Goal: Ask a question

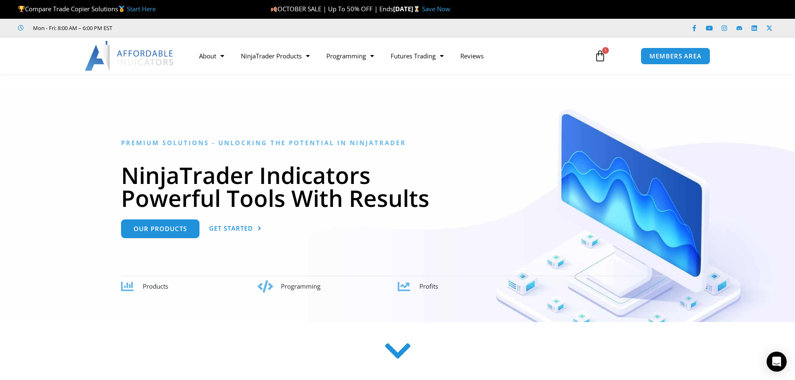
click at [598, 60] on icon at bounding box center [601, 56] width 12 height 12
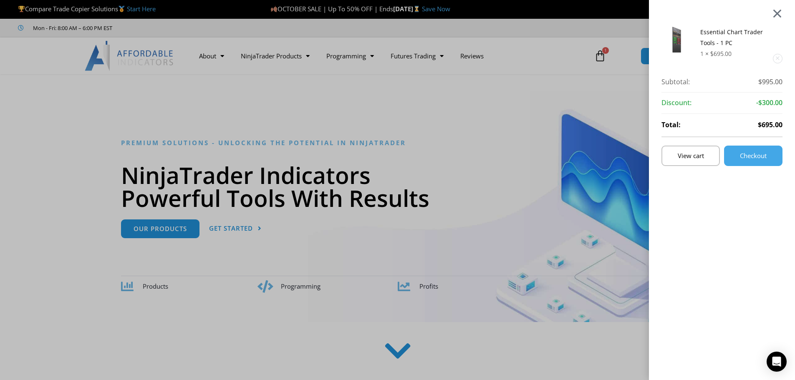
click at [783, 13] on div at bounding box center [777, 13] width 10 height 10
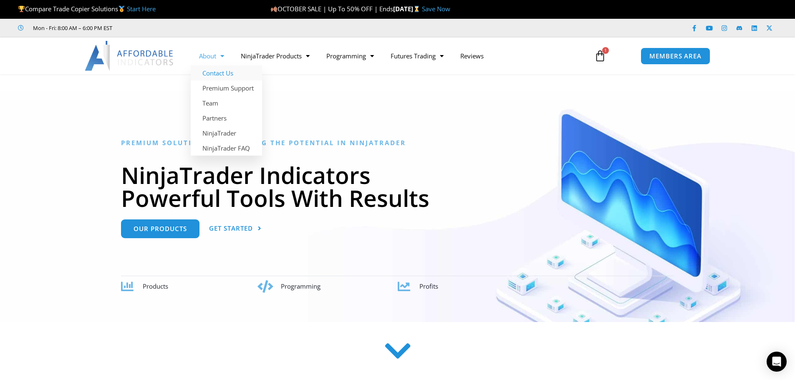
click at [220, 78] on link "Contact Us" at bounding box center [226, 73] width 71 height 15
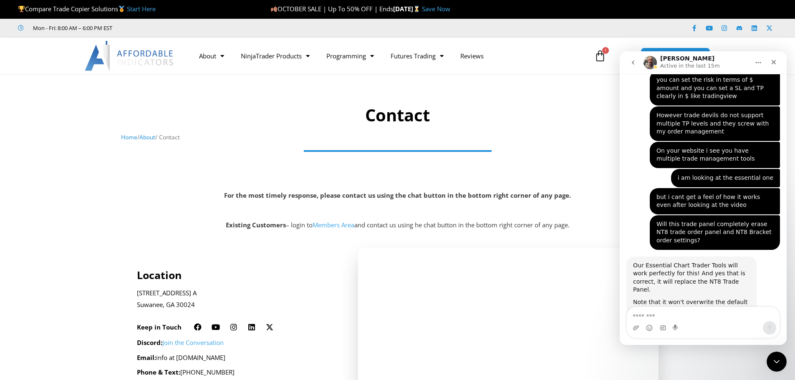
scroll to position [4080, 0]
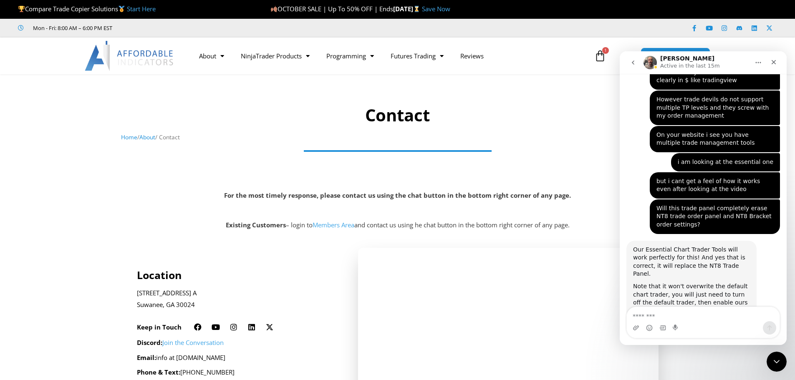
click at [666, 311] on textarea "Message…" at bounding box center [703, 314] width 153 height 14
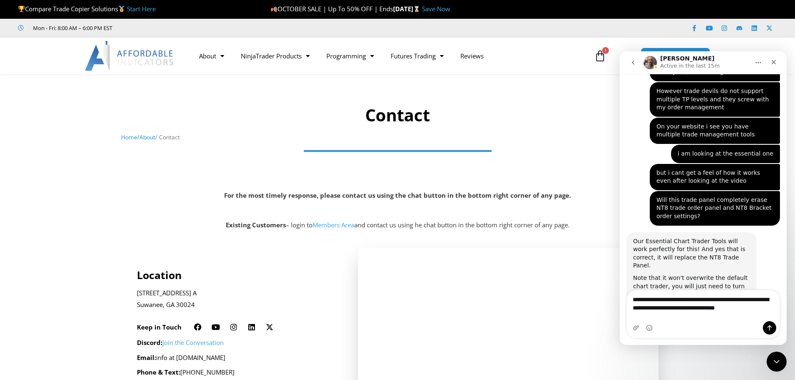
type textarea "**********"
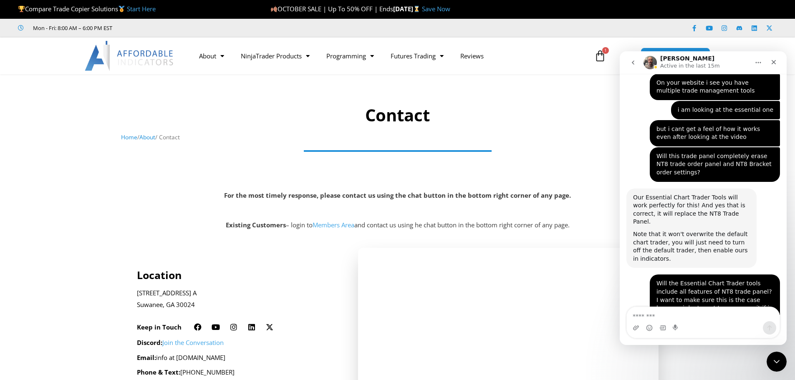
scroll to position [4132, 0]
